Goal: Check status: Check status

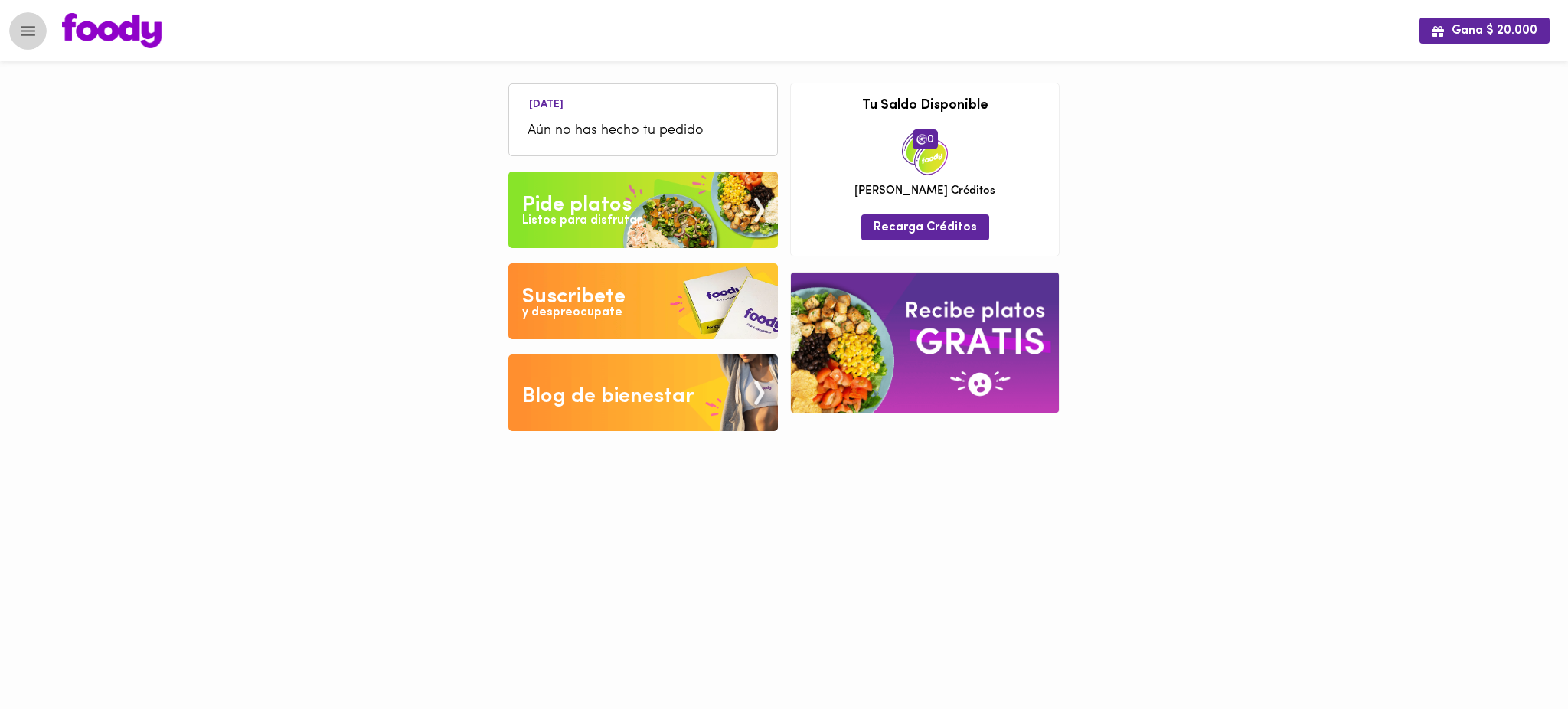
click at [34, 29] on icon "Menu" at bounding box center [28, 31] width 19 height 19
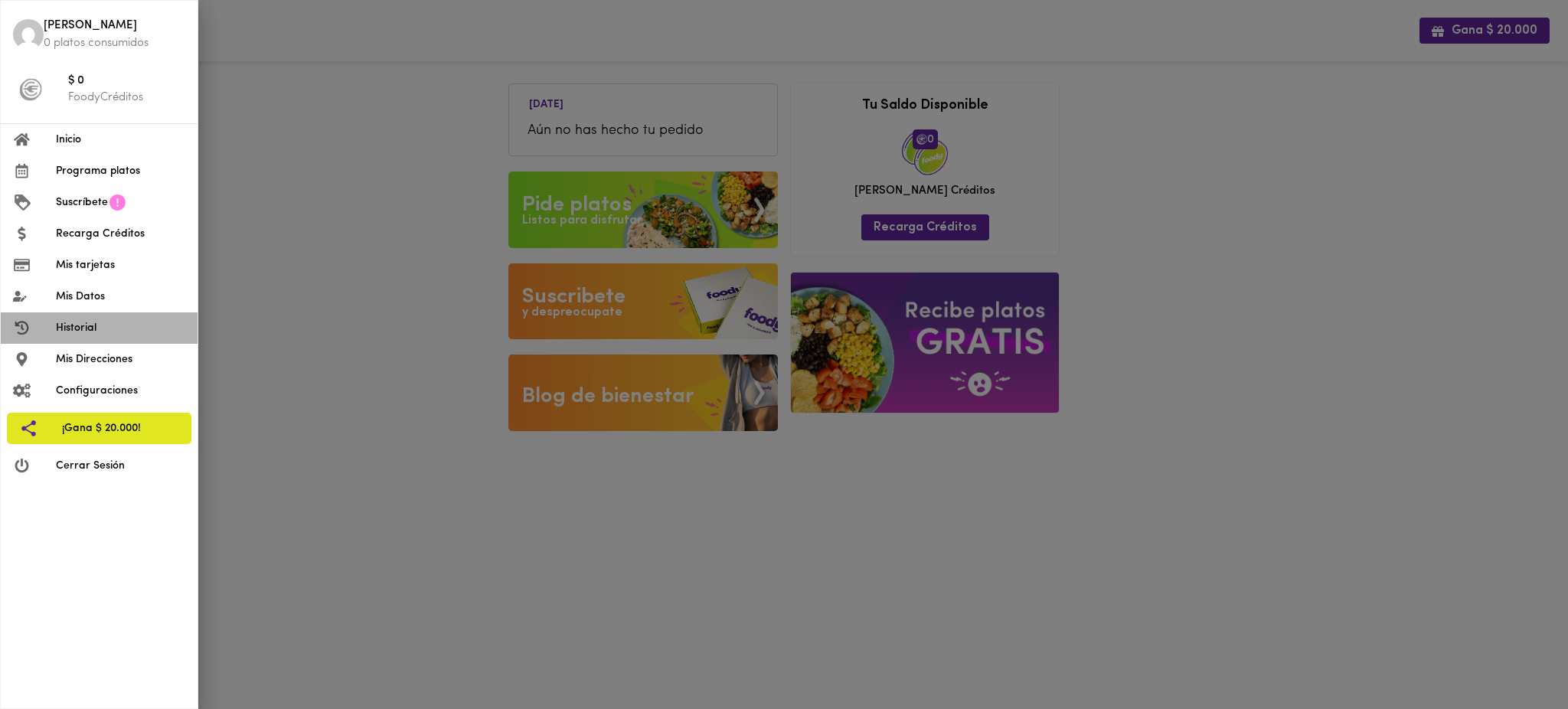
click at [90, 330] on span "Historial" at bounding box center [120, 328] width 129 height 16
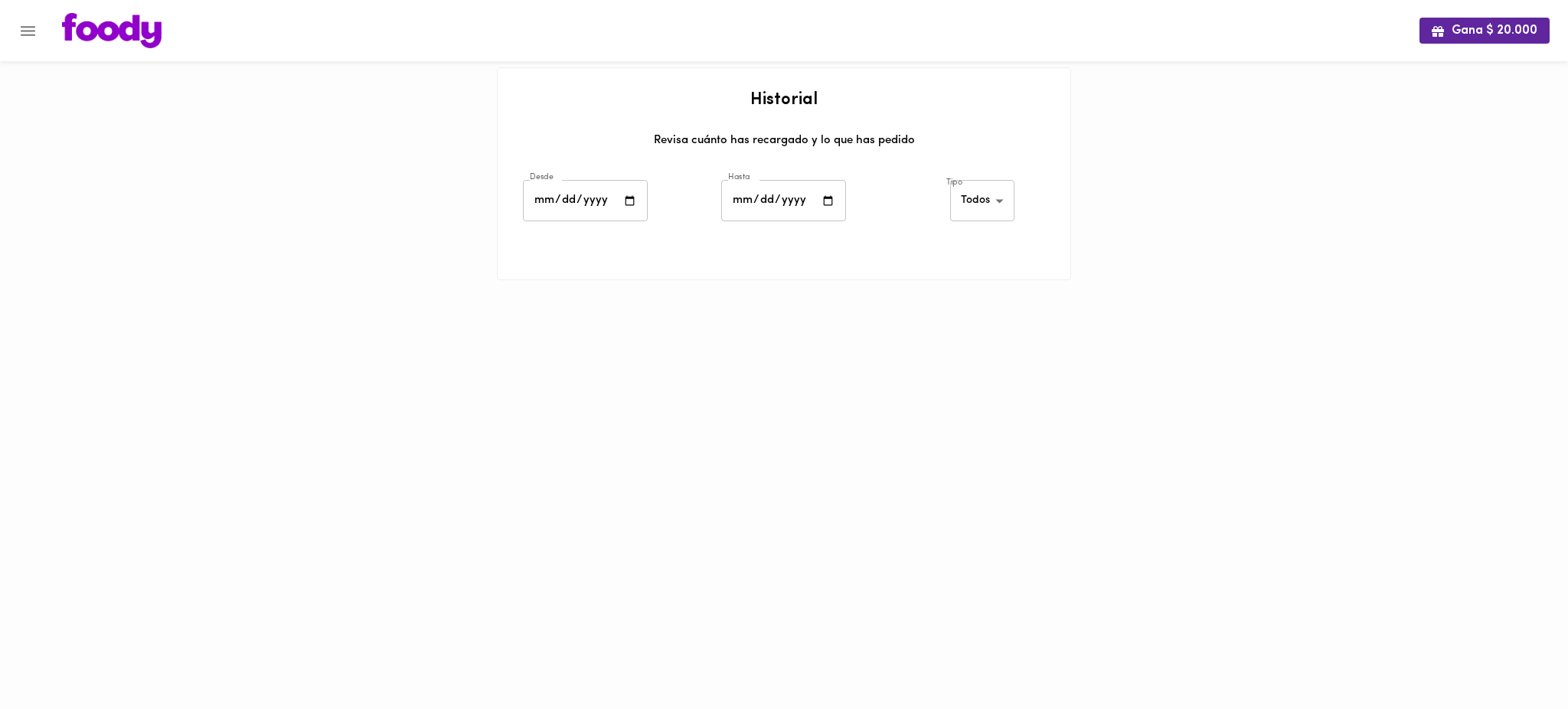
click at [979, 196] on body "Gana $ 20.000 Historial Revisa cuánto has recargado y lo que has pedido Desde D…" at bounding box center [784, 159] width 1568 height 318
click at [972, 224] on li "Creditos" at bounding box center [985, 227] width 67 height 25
type input "[PERSON_NAME]-credits"
click at [562, 197] on input "date" at bounding box center [585, 200] width 124 height 42
click at [625, 200] on input "date" at bounding box center [585, 200] width 124 height 42
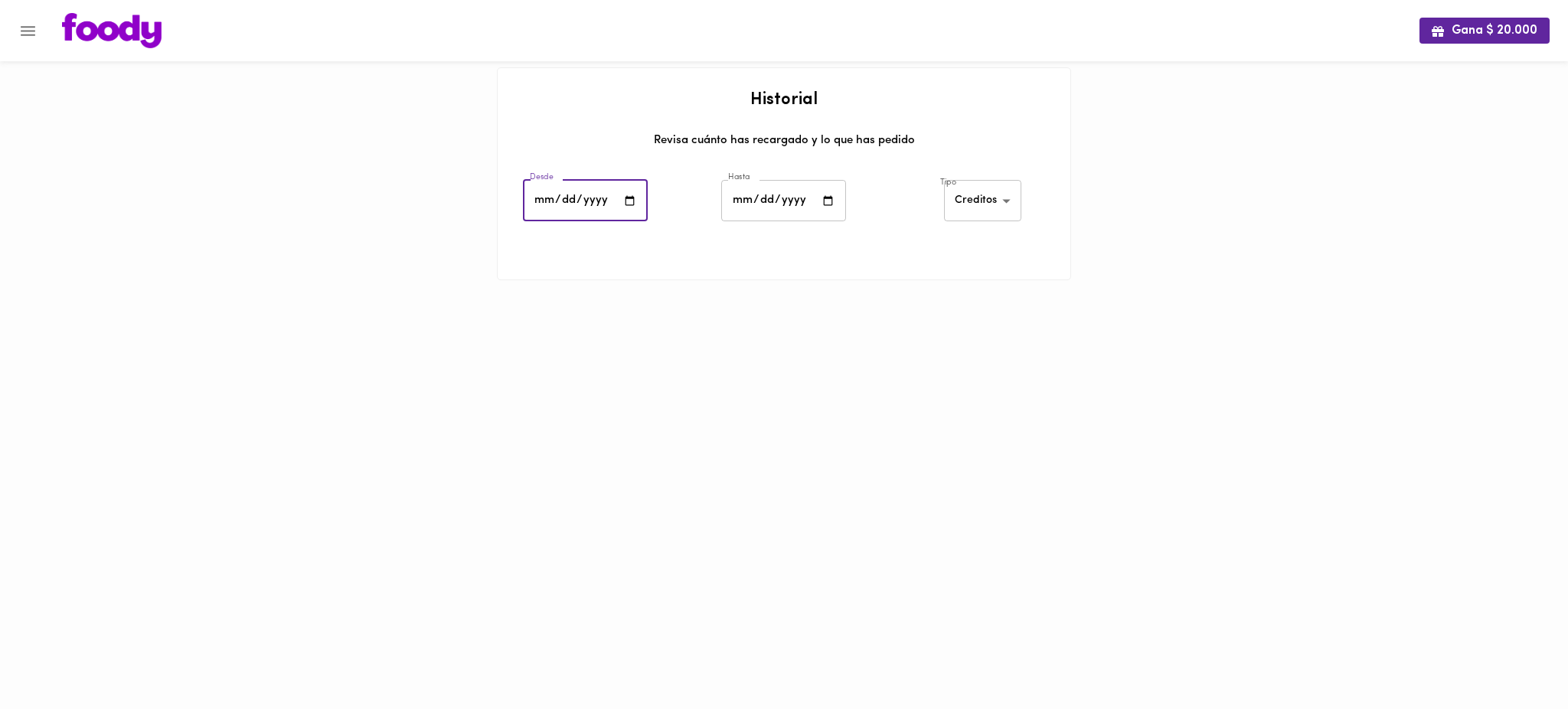
type input "[DATE]"
click at [829, 193] on input "date" at bounding box center [783, 200] width 124 height 42
type input "[DATE]"
click at [855, 246] on div at bounding box center [784, 248] width 573 height 38
click at [875, 250] on div at bounding box center [784, 248] width 573 height 38
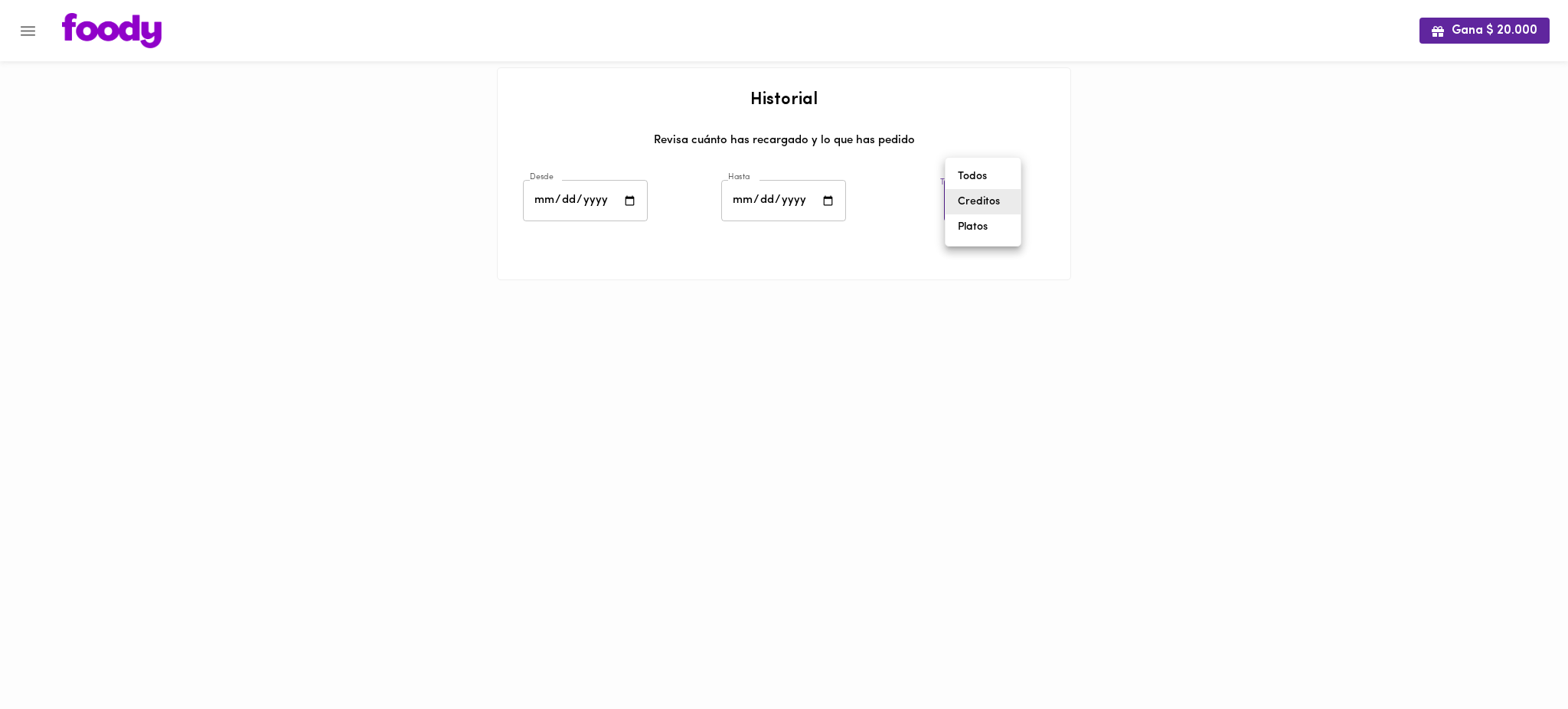
click at [966, 208] on body "Gana $ 20.000 Historial Revisa cuánto has recargado y lo que has pedido Desde […" at bounding box center [784, 159] width 1568 height 318
click at [977, 228] on li "Platos" at bounding box center [983, 227] width 75 height 25
click at [903, 230] on div at bounding box center [784, 248] width 573 height 38
click at [982, 197] on body "Gana $ 20.000 Historial Revisa cuánto has recargado y lo que has pedido Desde […" at bounding box center [784, 184] width 1568 height 368
click at [979, 170] on li "Creditos" at bounding box center [985, 177] width 67 height 25
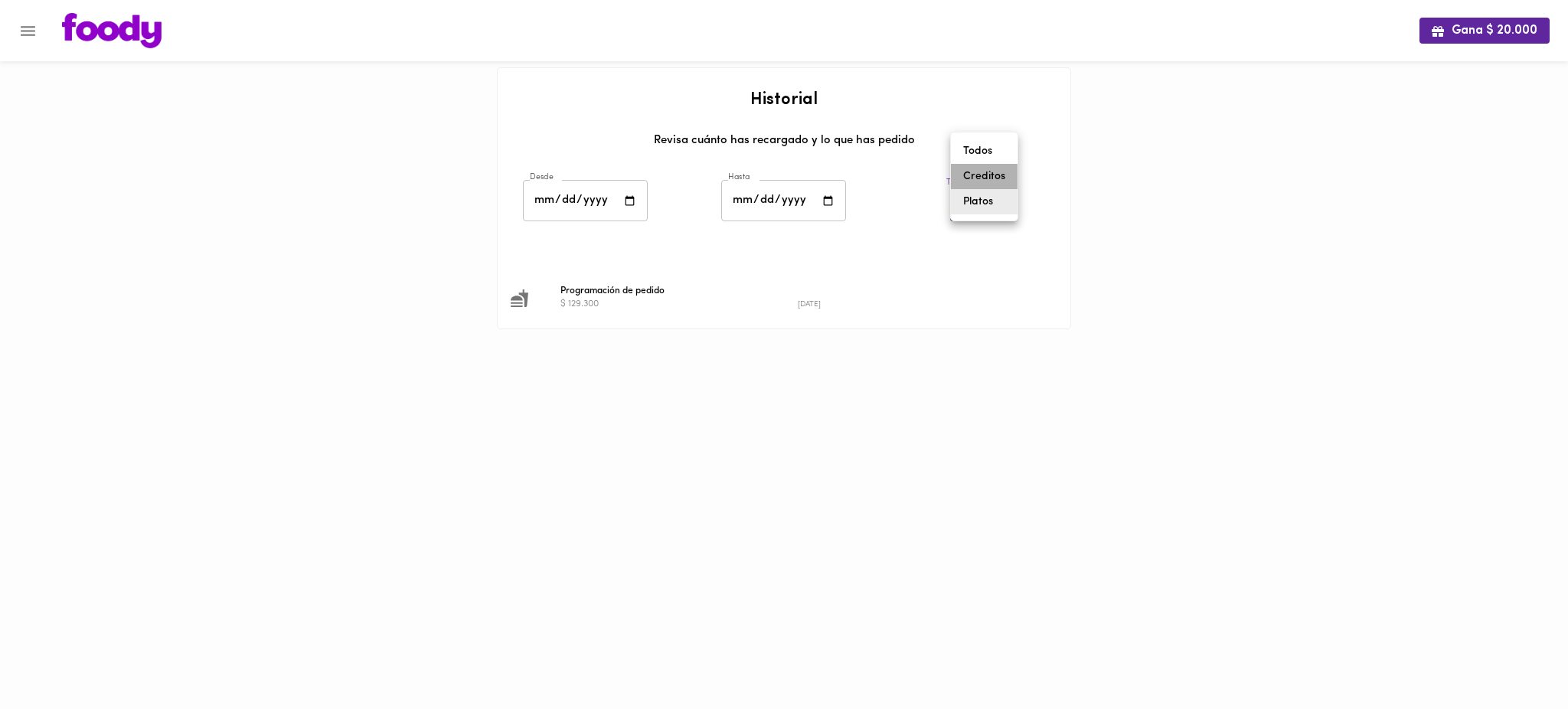
type input "[PERSON_NAME]-credits"
click at [837, 252] on div at bounding box center [784, 248] width 573 height 38
click at [628, 200] on input "[DATE]" at bounding box center [585, 200] width 124 height 42
type input "[DATE]"
click at [826, 199] on input "[DATE]" at bounding box center [783, 200] width 124 height 42
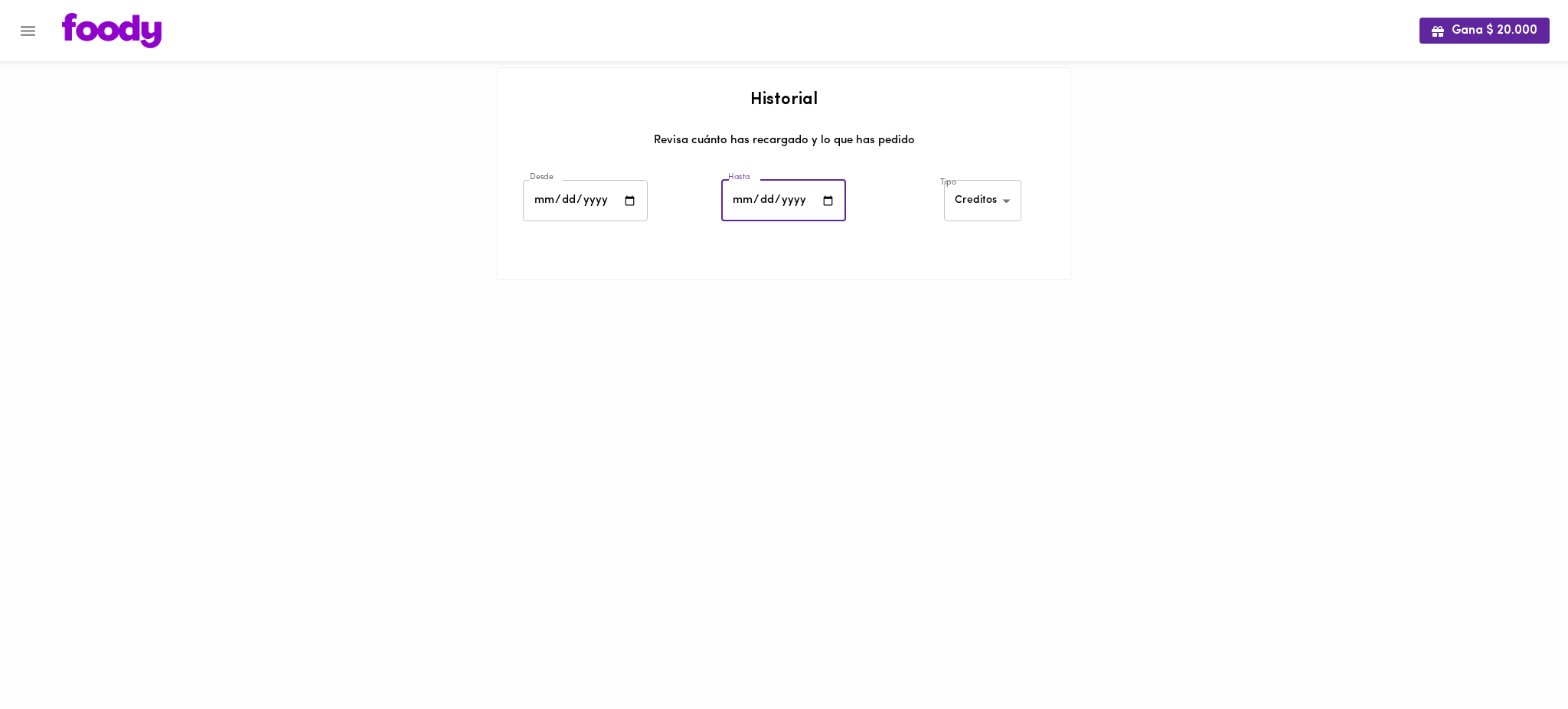
type input "[DATE]"
click at [871, 223] on div "Hasta [DATE] Hasta" at bounding box center [784, 203] width 198 height 54
click at [970, 209] on body "Gana $ 20.000 Historial Revisa cuánto has recargado y lo que has pedido Desde […" at bounding box center [784, 159] width 1568 height 318
click at [970, 177] on li "Todos" at bounding box center [983, 177] width 75 height 25
type input "all"
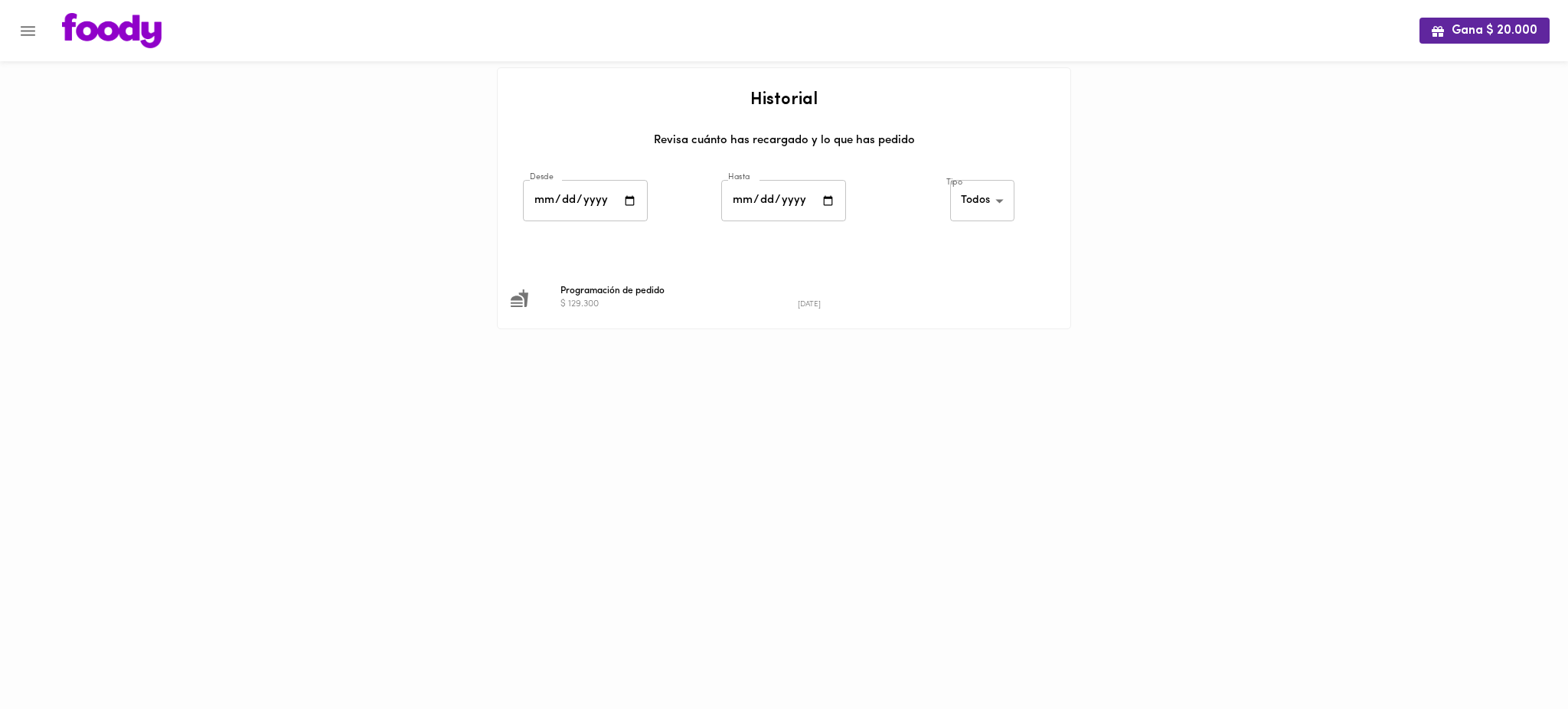
click at [719, 250] on div at bounding box center [784, 248] width 573 height 38
